Goal: Task Accomplishment & Management: Manage account settings

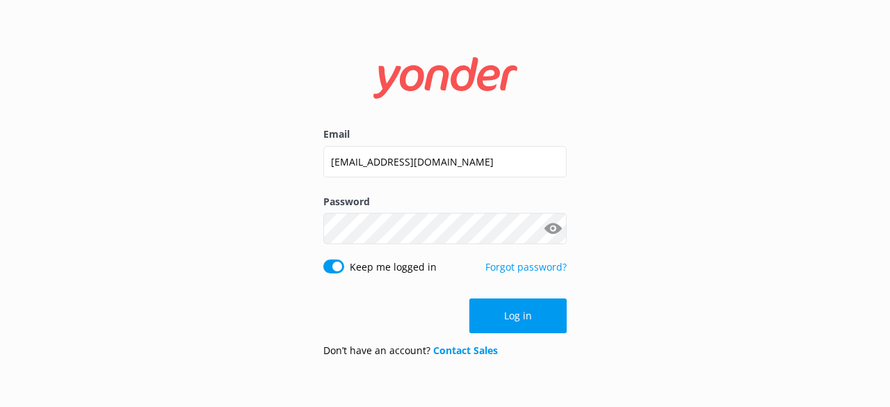
click at [545, 229] on button "Show password" at bounding box center [553, 229] width 28 height 28
